Goal: Find specific page/section: Find specific page/section

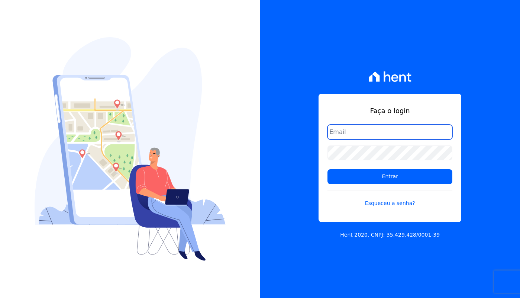
click at [0, 297] on com-1password-button at bounding box center [0, 298] width 0 height 0
type input "[EMAIL_ADDRESS][DOMAIN_NAME]"
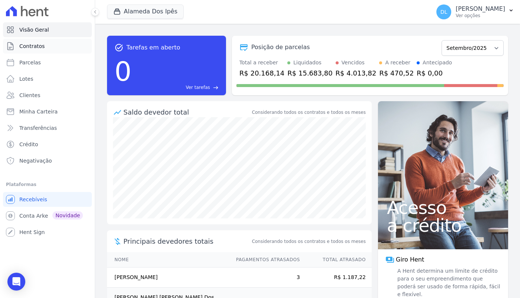
click at [46, 50] on link "Contratos" at bounding box center [47, 46] width 89 height 15
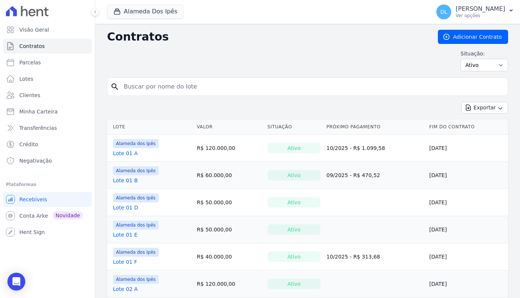
click at [122, 153] on link "Lote 01 A" at bounding box center [125, 152] width 25 height 7
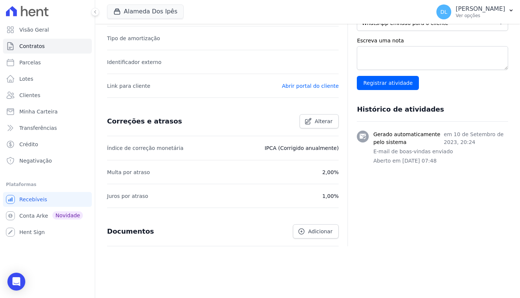
scroll to position [219, 0]
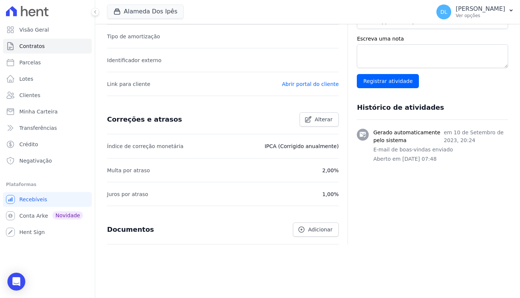
click at [391, 204] on div "Partes do contrato Trocar titularidade Cliente Contato Segurado Francenildo Lim…" at bounding box center [428, 60] width 161 height 369
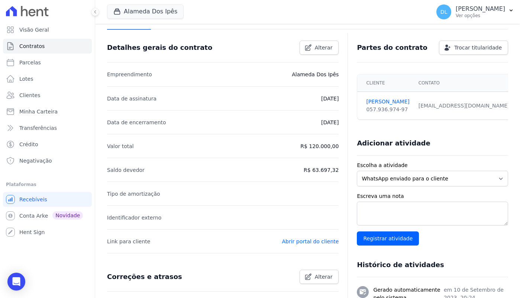
scroll to position [0, 0]
